Goal: Task Accomplishment & Management: Use online tool/utility

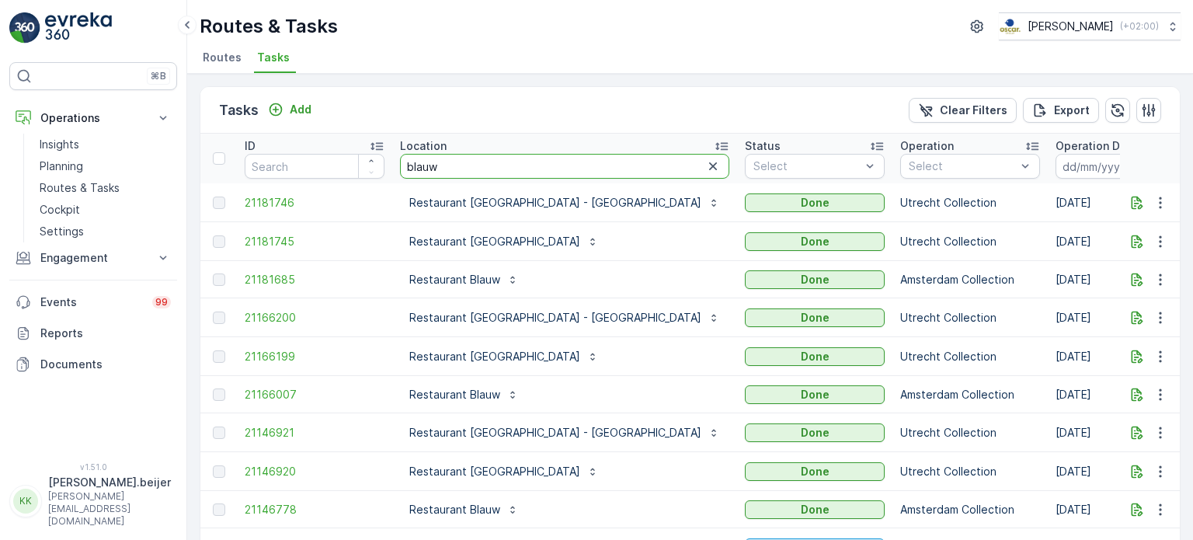
click at [444, 162] on input "blauw" at bounding box center [564, 166] width 329 height 25
type input "meeting"
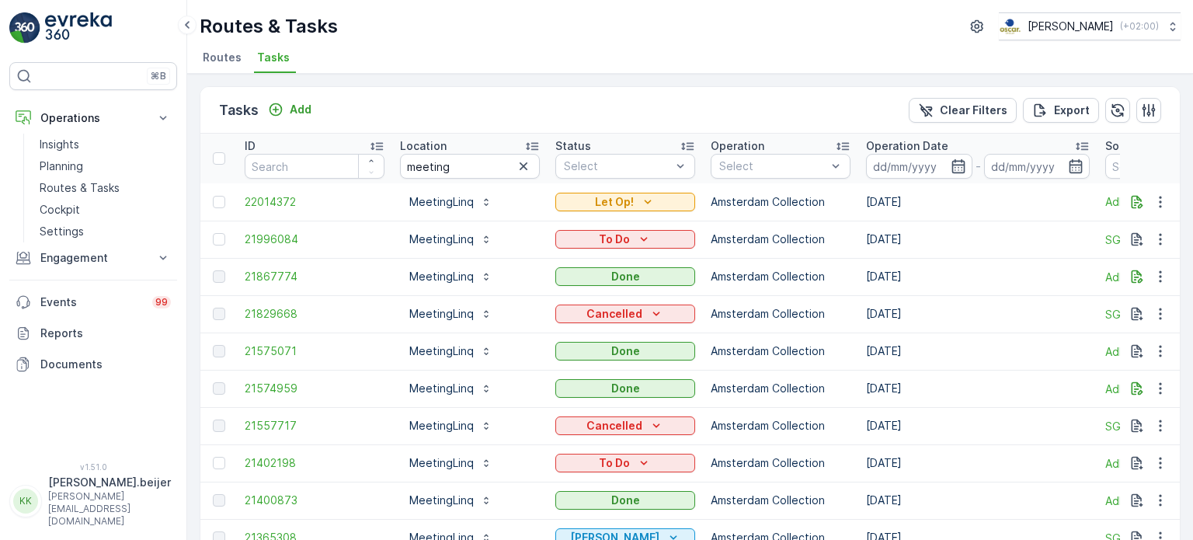
click at [1081, 147] on icon at bounding box center [1082, 146] width 16 height 16
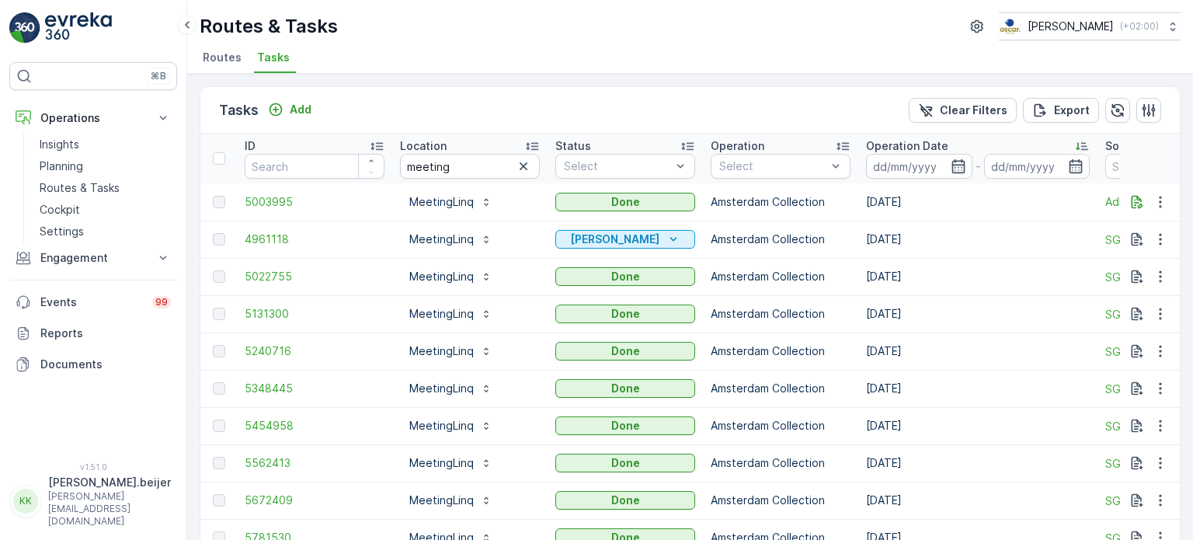
click at [1081, 147] on icon at bounding box center [1082, 146] width 16 height 16
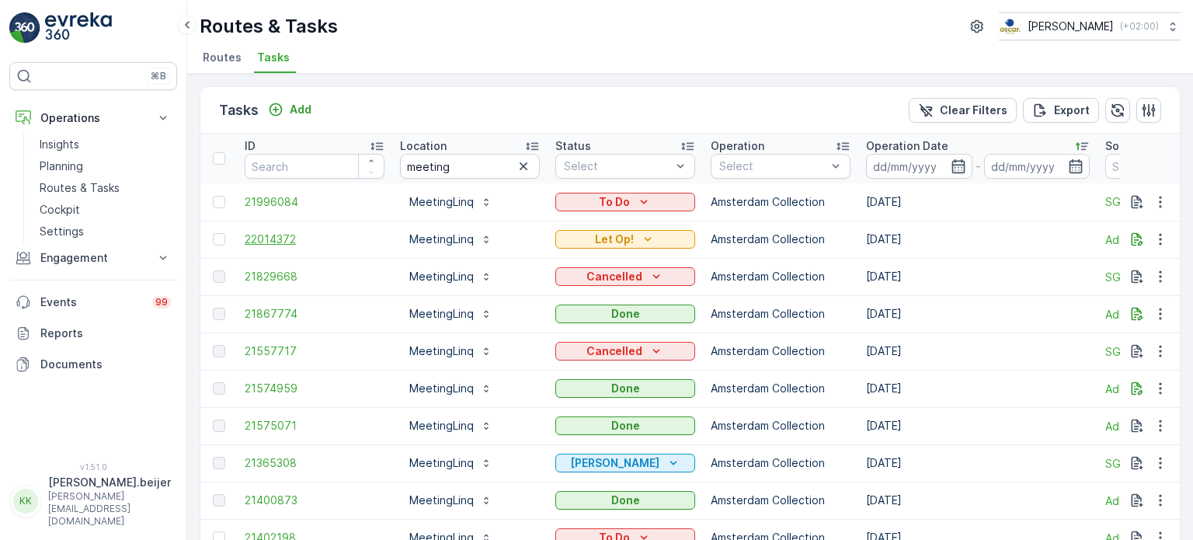
click at [283, 238] on span "22014372" at bounding box center [315, 240] width 140 height 16
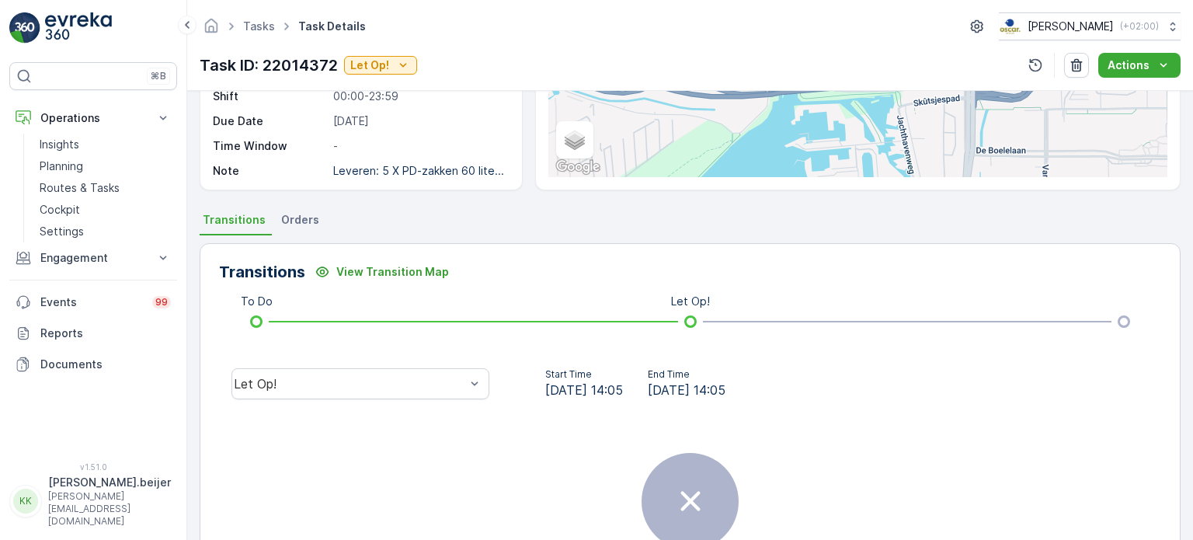
scroll to position [225, 0]
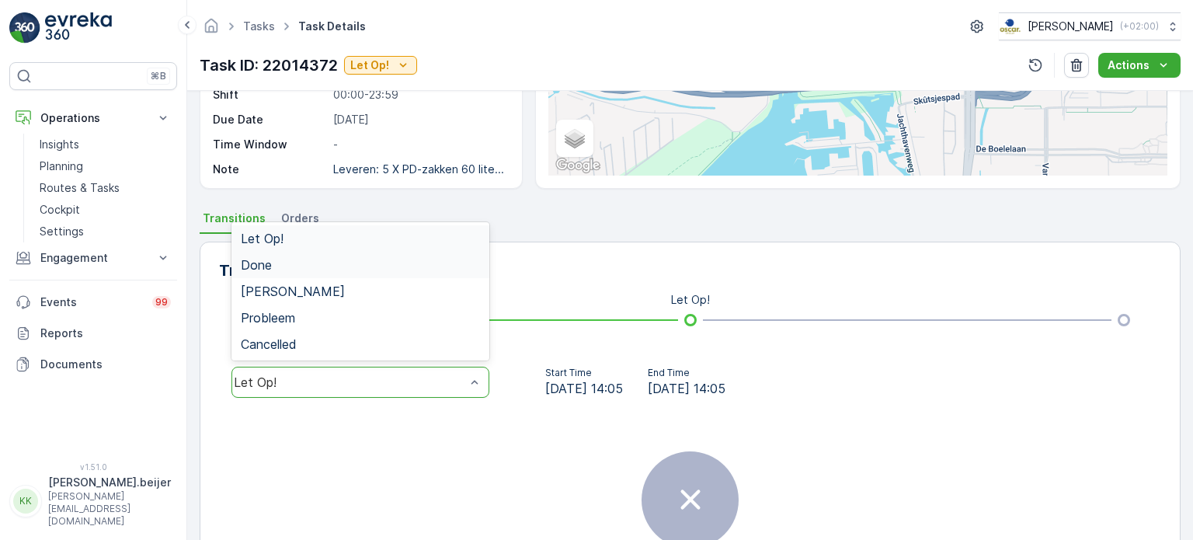
click at [255, 266] on span "Done" at bounding box center [256, 265] width 31 height 14
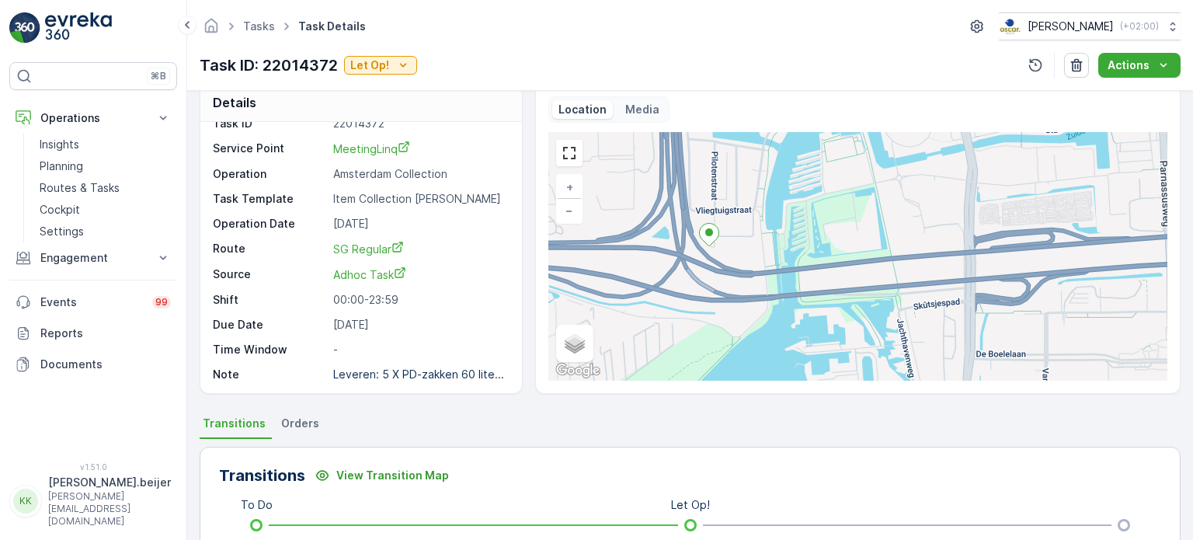
scroll to position [0, 0]
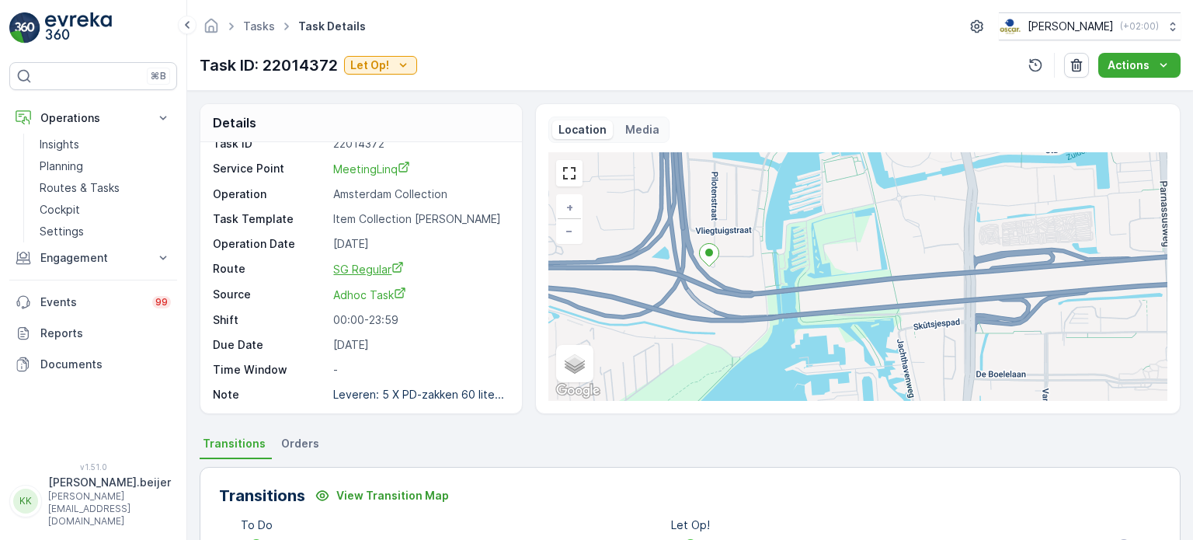
click at [361, 266] on span "SG Regular" at bounding box center [368, 269] width 71 height 13
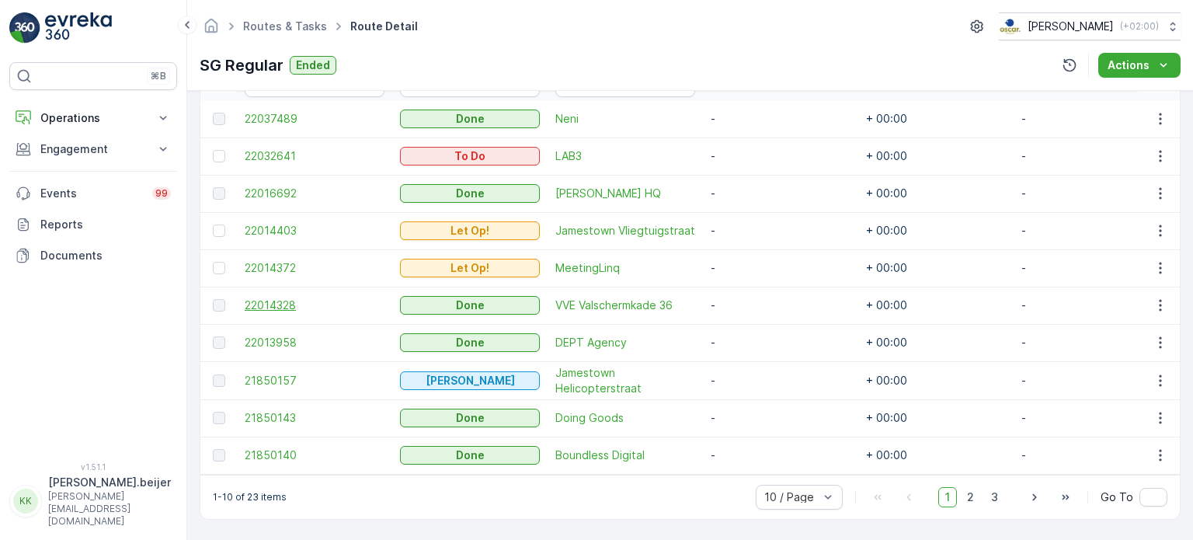
scroll to position [465, 0]
